Goal: Use online tool/utility: Utilize a website feature to perform a specific function

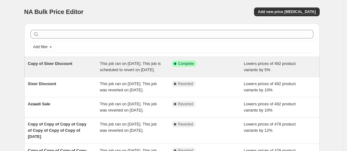
click at [137, 73] on div "This job ran on [DATE]. This job is scheduled to revert on [DATE]." at bounding box center [136, 67] width 72 height 12
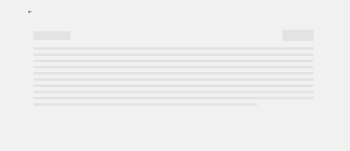
select select "percentage"
select select "no_change"
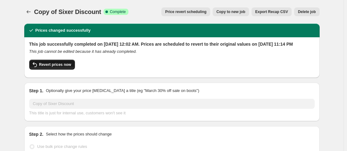
click at [69, 68] on button "Revert prices now" at bounding box center [52, 65] width 46 height 10
checkbox input "false"
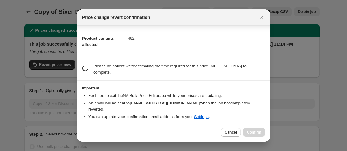
scroll to position [21, 0]
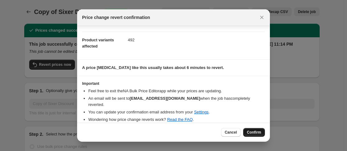
click at [251, 131] on span "Confirm" at bounding box center [254, 132] width 14 height 5
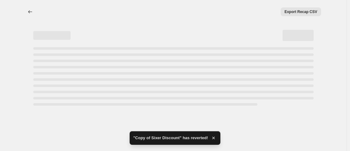
select select "percentage"
select select "no_change"
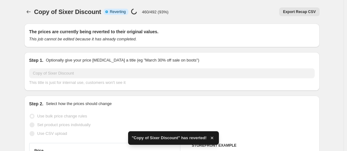
checkbox input "true"
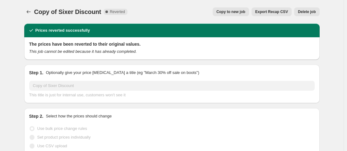
click at [245, 10] on span "Copy to new job" at bounding box center [230, 11] width 29 height 5
select select "percentage"
select select "no_change"
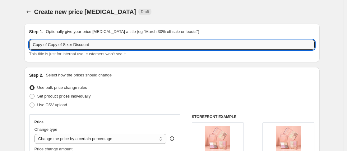
drag, startPoint x: 97, startPoint y: 44, endPoint x: 28, endPoint y: 42, distance: 69.3
click at [28, 42] on div "Step 1. Optionally give your price [MEDICAL_DATA] a title (eg "March 30% off sa…" at bounding box center [171, 43] width 295 height 39
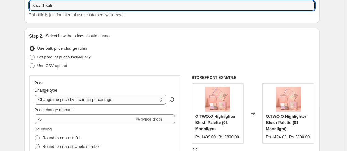
scroll to position [93, 0]
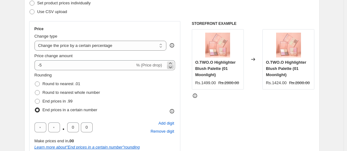
type input "shaadi sale"
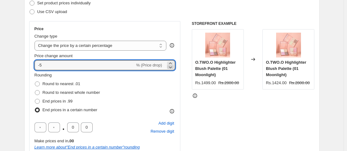
click at [173, 68] on icon at bounding box center [170, 67] width 6 height 6
type input "-6"
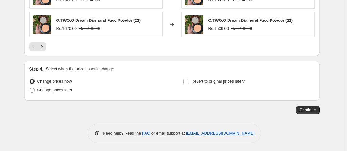
scroll to position [506, 0]
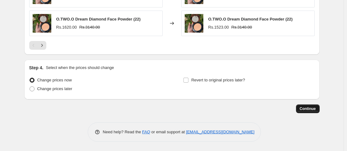
click at [311, 109] on span "Continue" at bounding box center [307, 108] width 16 height 5
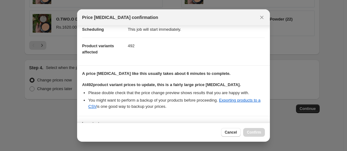
scroll to position [107, 0]
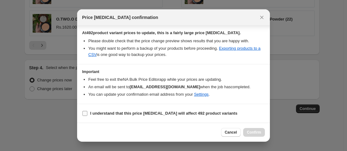
click at [84, 113] on input "I understand that this price [MEDICAL_DATA] will affect 492 product variants" at bounding box center [84, 113] width 5 height 5
checkbox input "true"
click at [261, 130] on button "Confirm" at bounding box center [254, 132] width 22 height 9
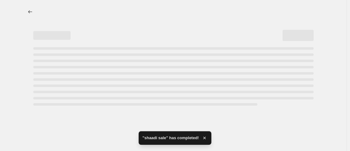
select select "percentage"
select select "no_change"
